Goal: Navigation & Orientation: Find specific page/section

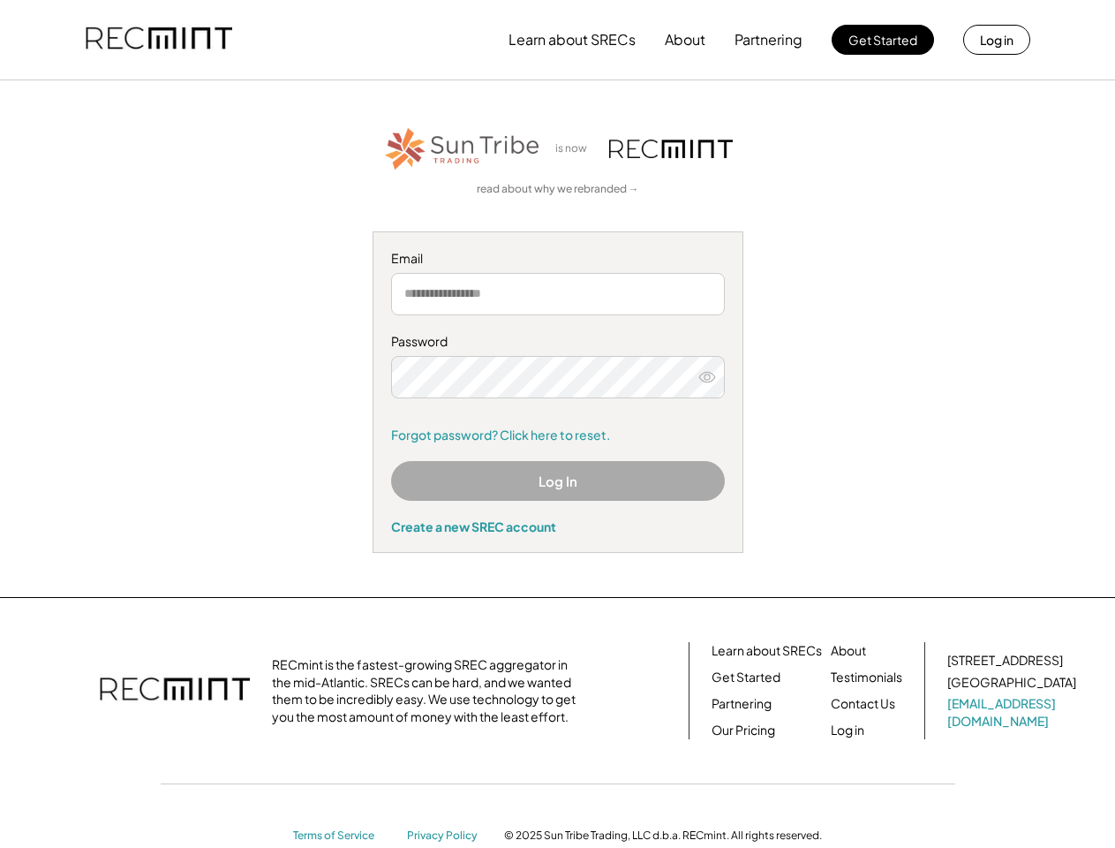
click at [557, 424] on div "Password Forgot password? Click here to reset." at bounding box center [558, 388] width 334 height 110
click at [557, 40] on button "Learn about SRECs" at bounding box center [572, 39] width 127 height 35
click at [558, 40] on button "Learn about SRECs" at bounding box center [572, 39] width 127 height 35
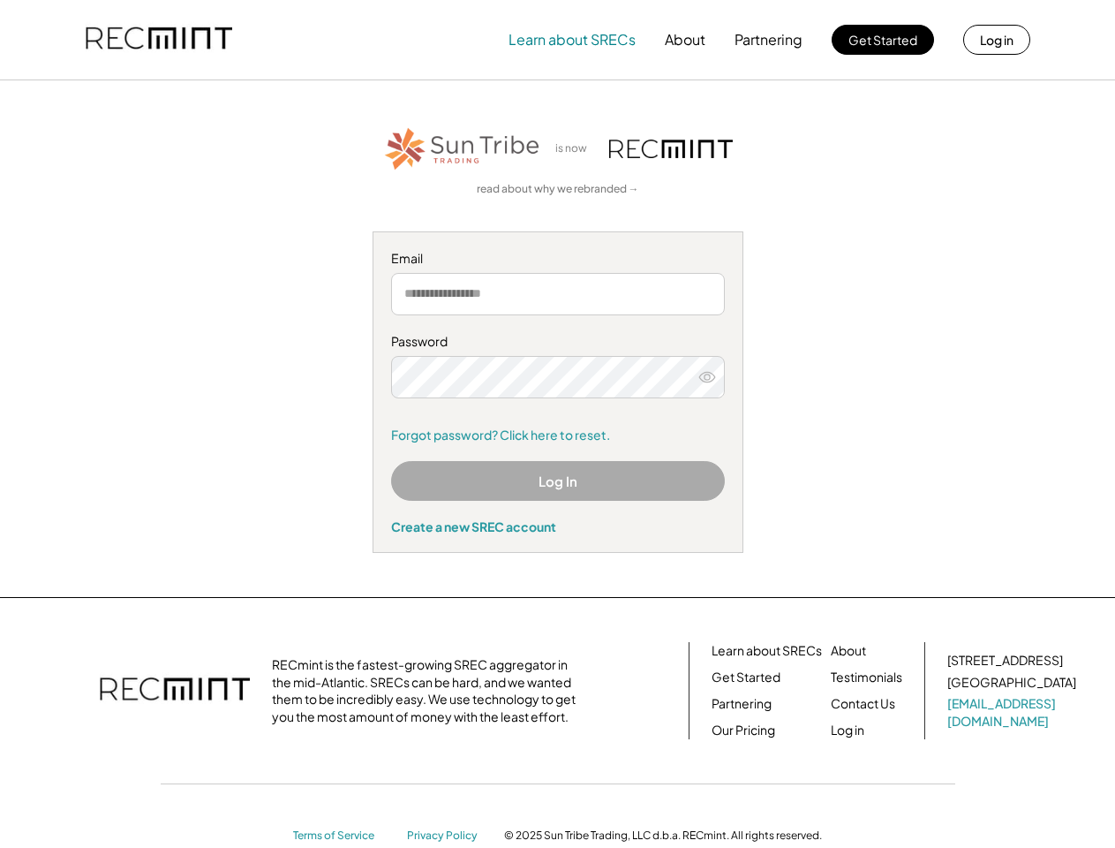
click at [159, 40] on img at bounding box center [159, 40] width 147 height 60
click at [769, 40] on button "Partnering" at bounding box center [769, 39] width 68 height 35
click at [572, 40] on button "Learn about SRECs" at bounding box center [572, 39] width 127 height 35
click at [685, 40] on button "About" at bounding box center [685, 39] width 41 height 35
